Goal: Information Seeking & Learning: Learn about a topic

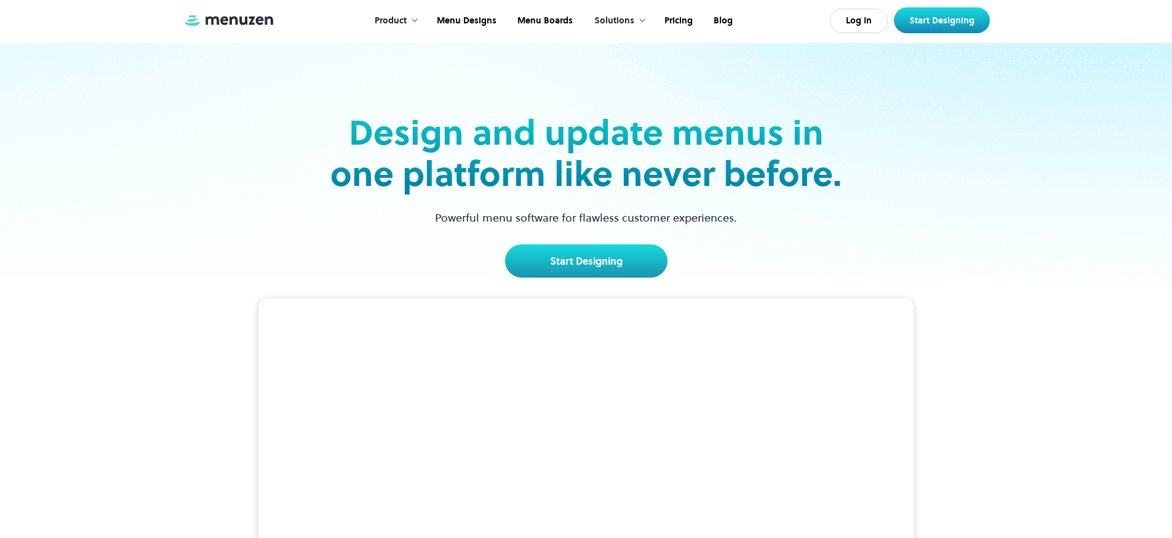
click at [628, 22] on div "Solutions" at bounding box center [614, 21] width 40 height 14
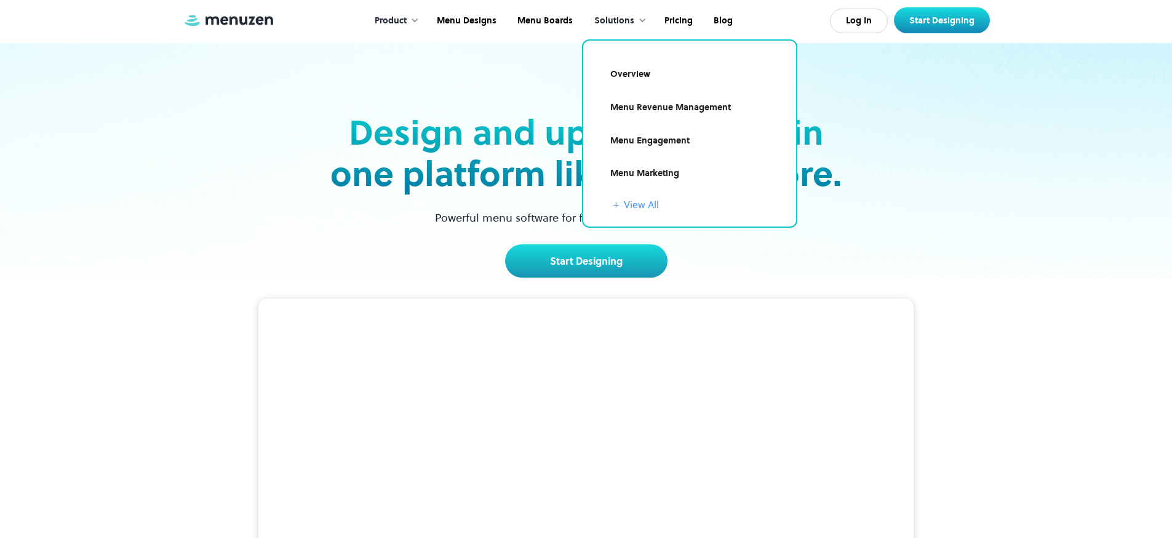
click at [642, 204] on link "+ View All" at bounding box center [698, 204] width 168 height 15
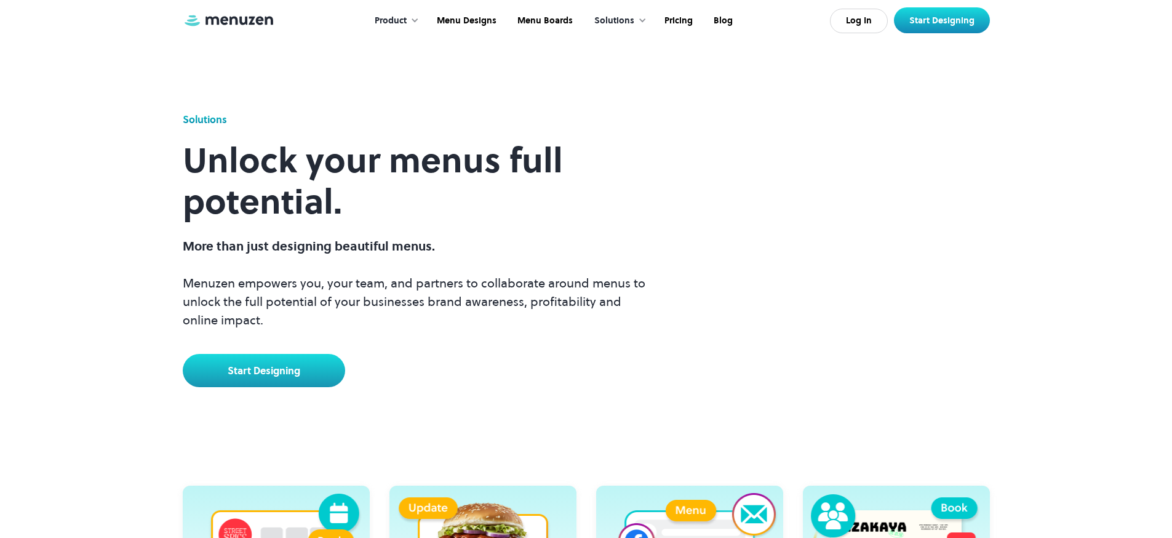
click at [407, 23] on div "Product" at bounding box center [391, 21] width 32 height 14
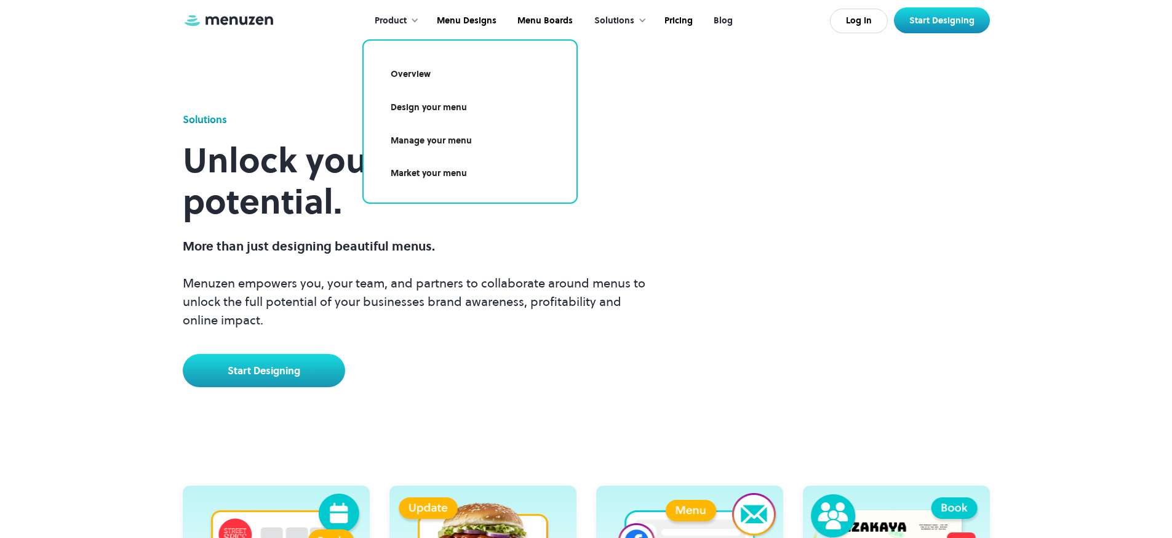
click at [726, 15] on link "Blog" at bounding box center [722, 21] width 40 height 38
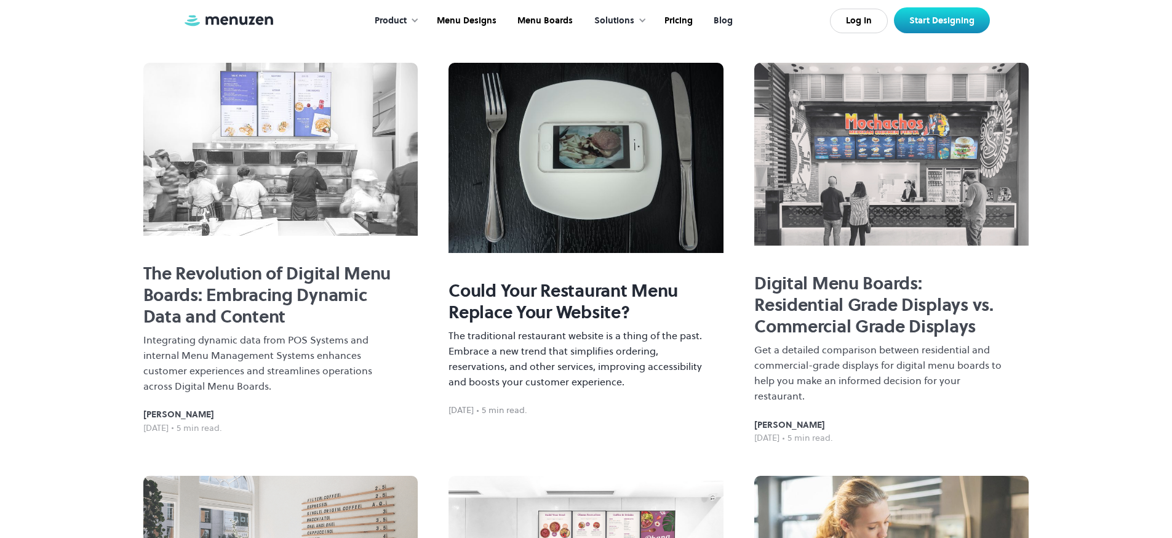
scroll to position [382, 0]
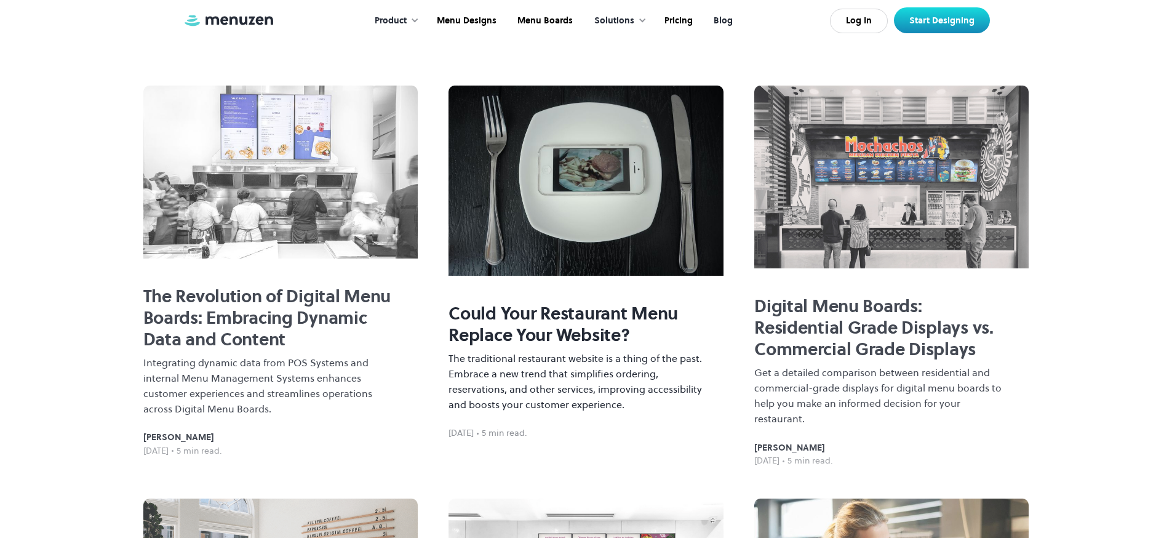
click at [562, 311] on h2 "Could Your Restaurant Menu Replace Your Website?" at bounding box center [577, 324] width 256 height 43
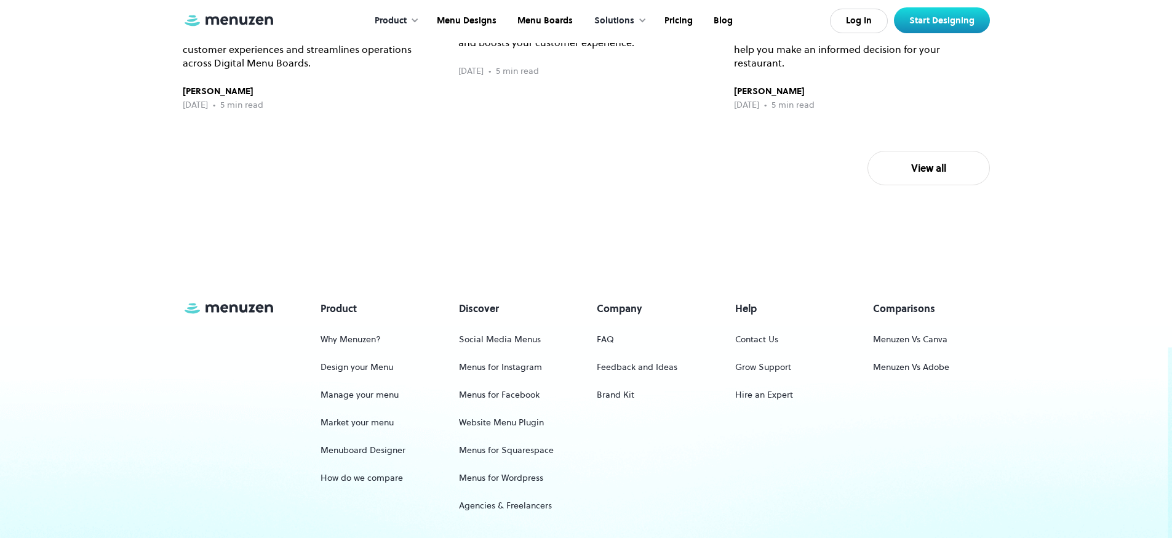
scroll to position [4229, 0]
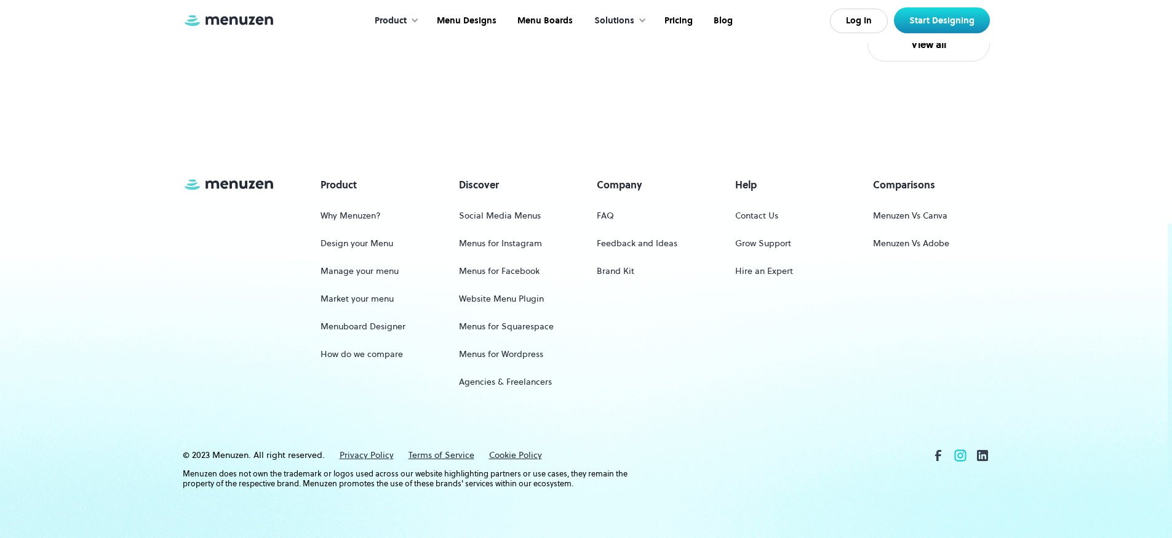
click at [960, 457] on icon at bounding box center [960, 455] width 15 height 15
